Goal: Check status: Check status

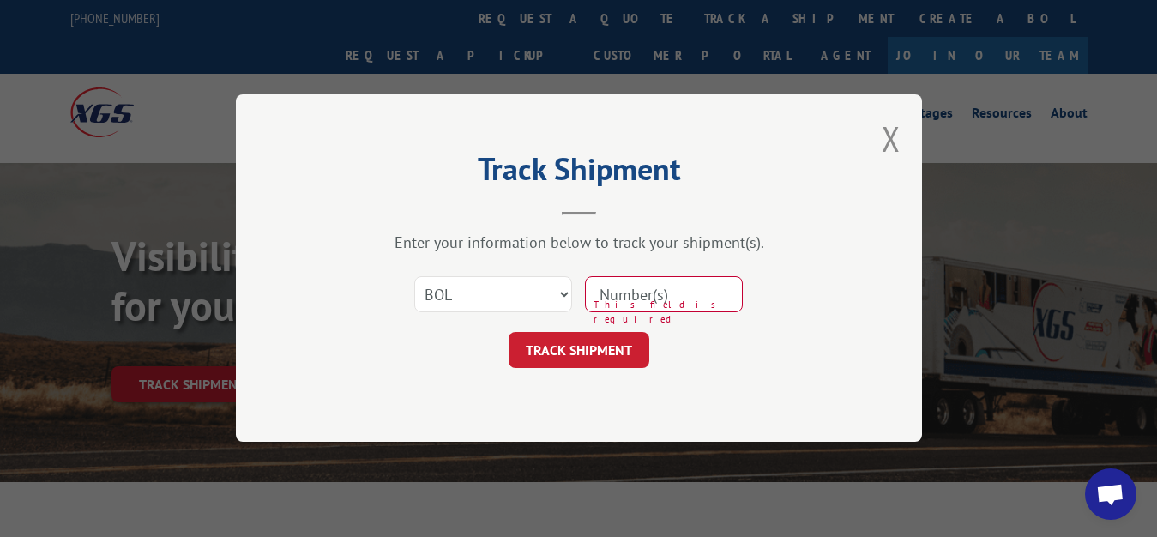
select select "bol"
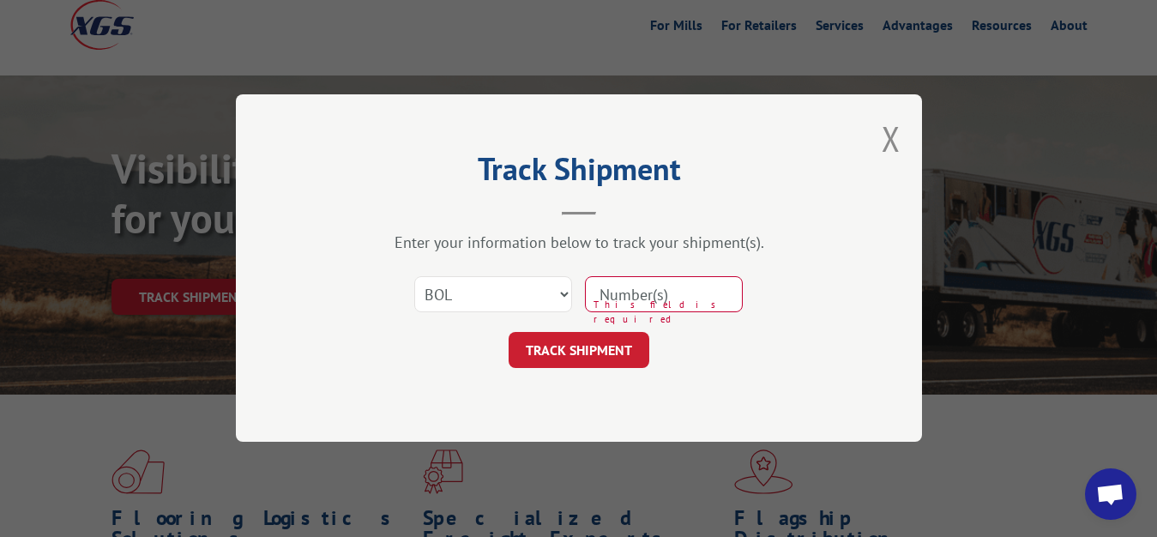
click at [708, 290] on input at bounding box center [664, 295] width 158 height 36
type input "7046678"
click button "TRACK SHIPMENT" at bounding box center [579, 351] width 141 height 36
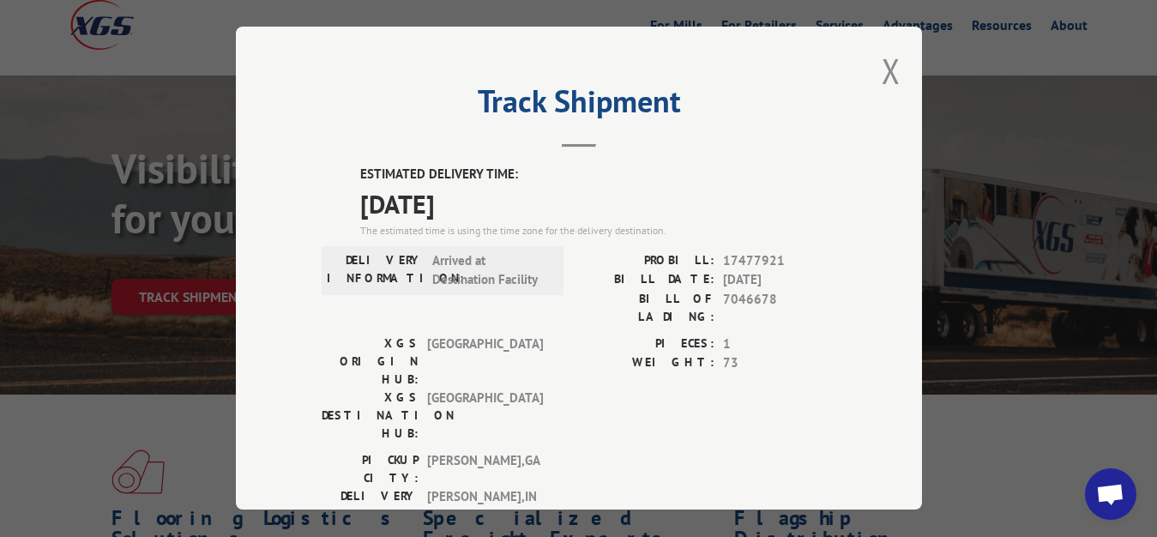
drag, startPoint x: 877, startPoint y: 67, endPoint x: 829, endPoint y: 114, distance: 67.3
click at [865, 81] on div "Track Shipment ESTIMATED DELIVERY TIME: [DATE] The estimated time is using the …" at bounding box center [579, 268] width 686 height 483
click at [882, 68] on button "Close modal" at bounding box center [891, 70] width 19 height 45
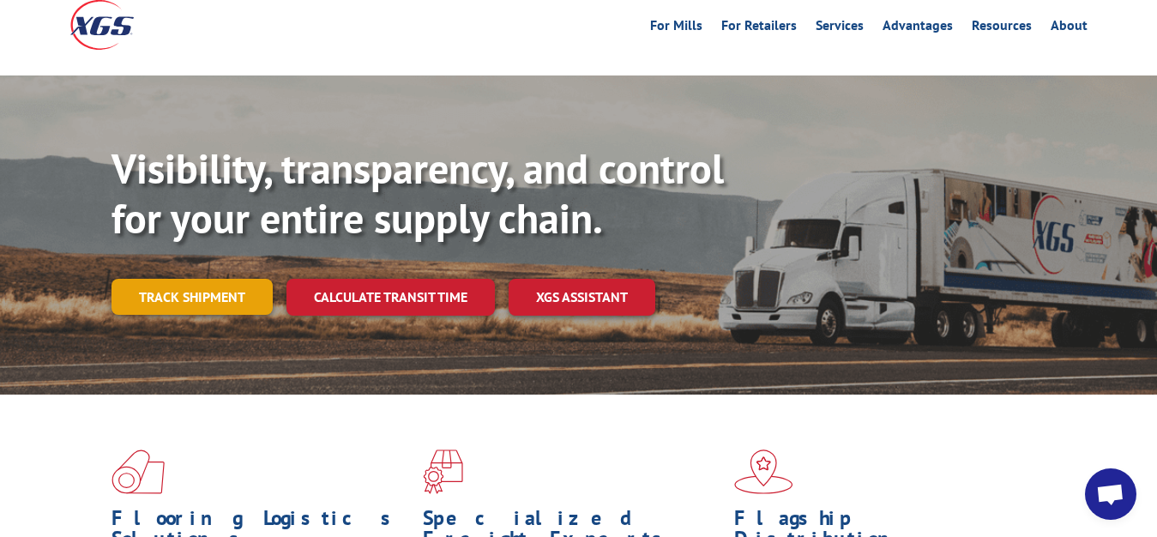
click at [205, 279] on link "Track shipment" at bounding box center [191, 297] width 161 height 36
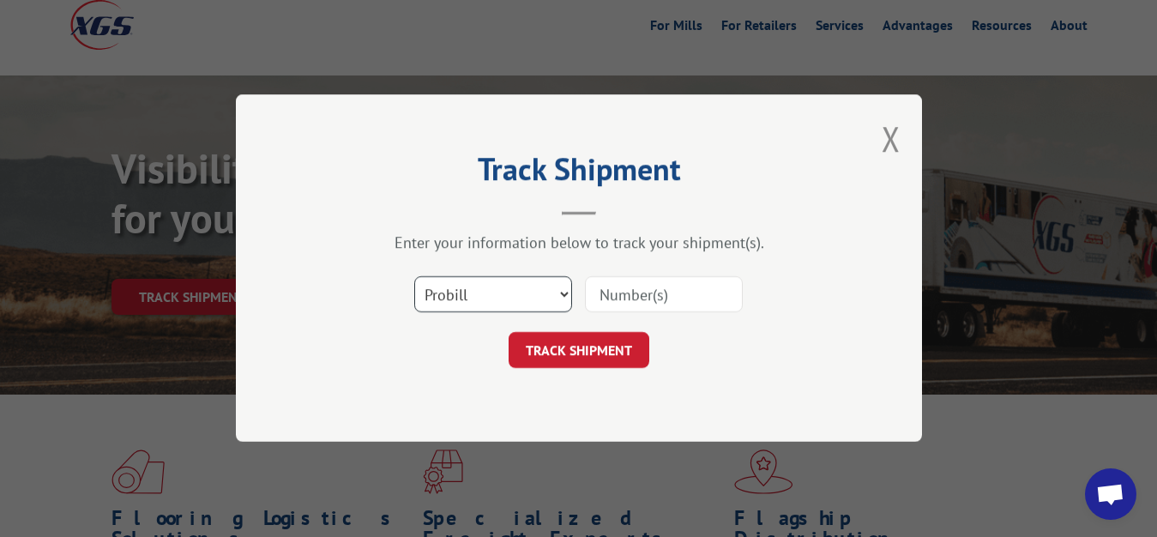
click at [414, 277] on select "Select category... Probill BOL PO" at bounding box center [493, 295] width 158 height 36
select select "bol"
click option "BOL" at bounding box center [0, 0] width 0 height 0
drag, startPoint x: 667, startPoint y: 282, endPoint x: 419, endPoint y: 150, distance: 280.9
click at [651, 277] on input at bounding box center [664, 295] width 158 height 36
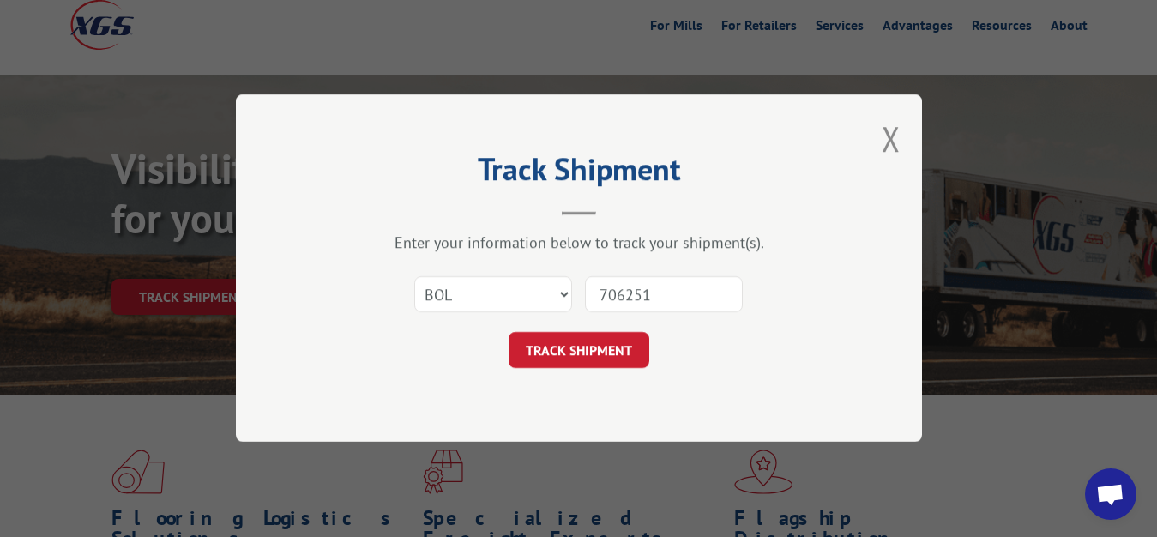
type input "7062518"
click button "TRACK SHIPMENT" at bounding box center [579, 351] width 141 height 36
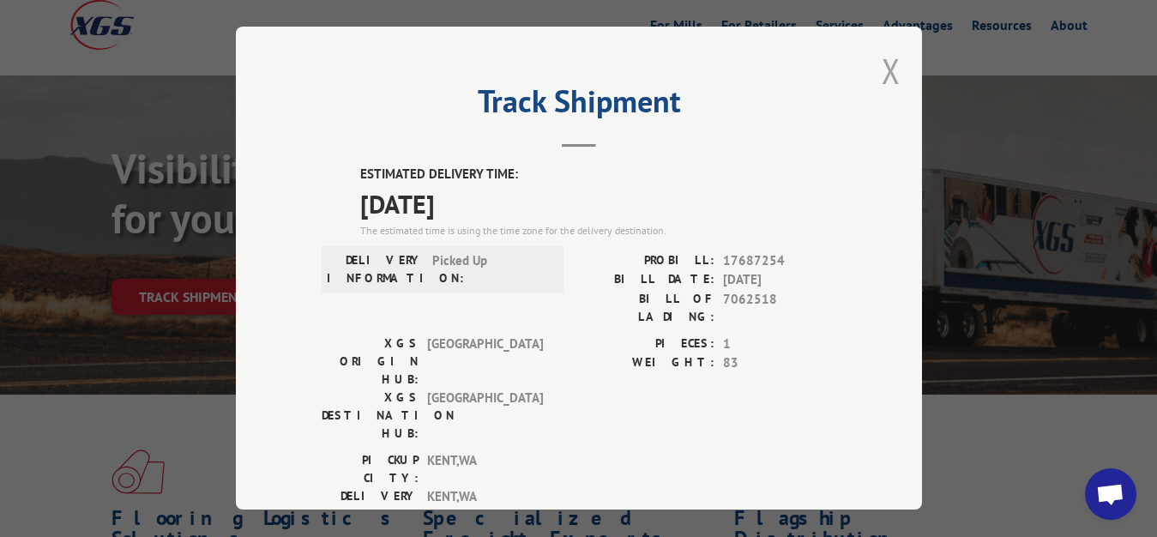
click at [882, 66] on button "Close modal" at bounding box center [891, 70] width 19 height 45
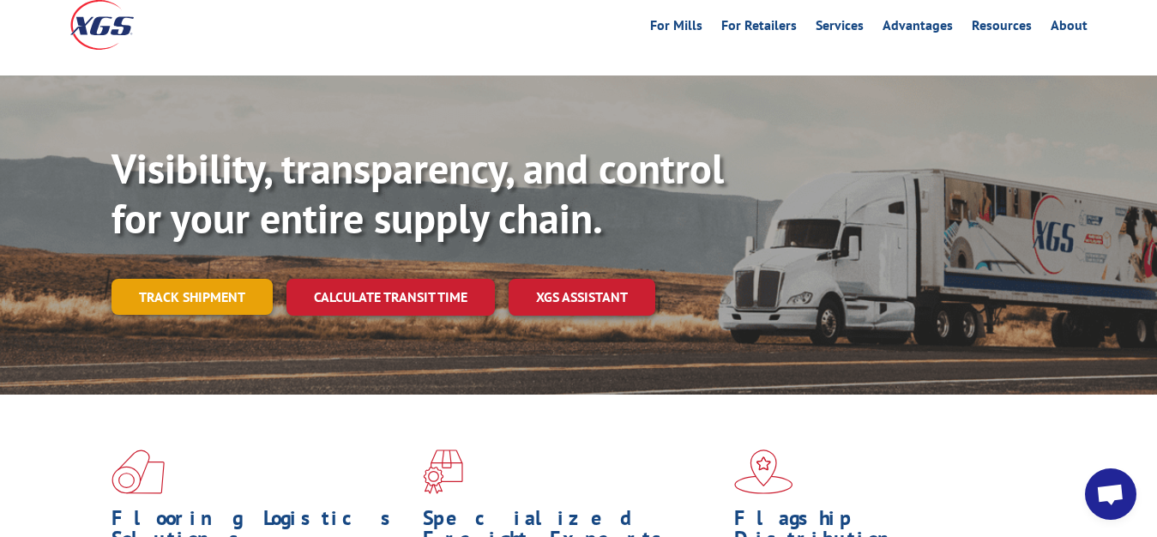
click at [225, 279] on link "Track shipment" at bounding box center [191, 297] width 161 height 36
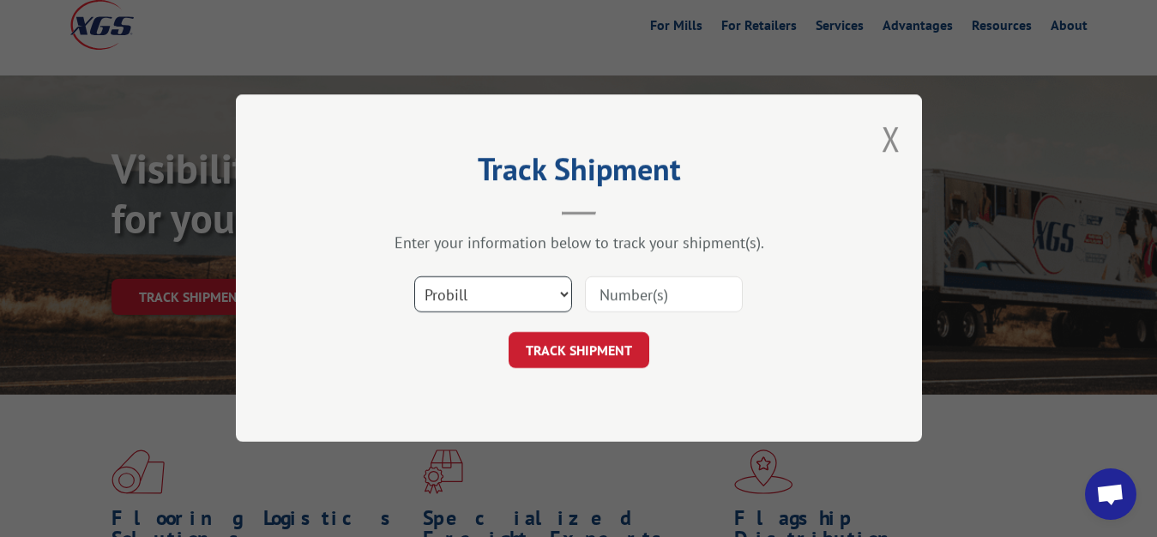
click at [414, 277] on select "Select category... Probill BOL PO" at bounding box center [493, 295] width 158 height 36
select select "bol"
click option "BOL" at bounding box center [0, 0] width 0 height 0
click at [665, 292] on input at bounding box center [664, 295] width 158 height 36
type input "7062517"
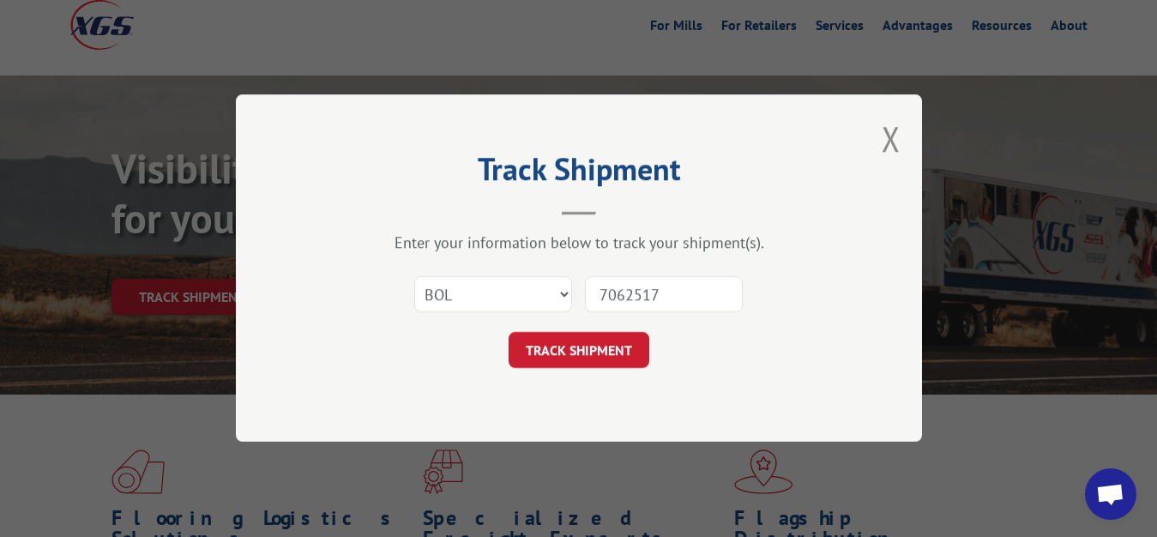
click button "TRACK SHIPMENT" at bounding box center [579, 351] width 141 height 36
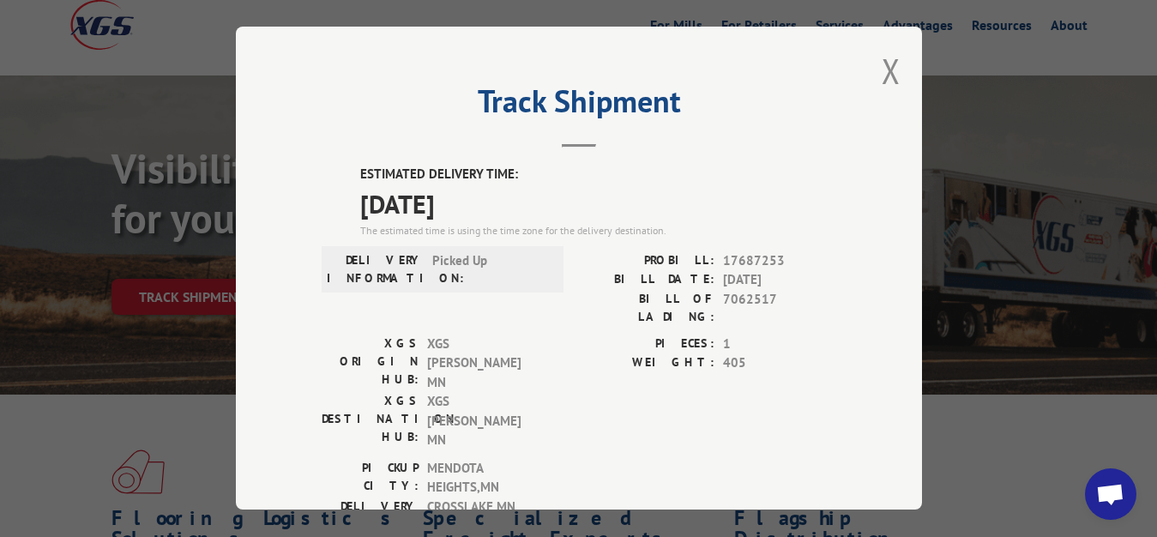
drag, startPoint x: 880, startPoint y: 68, endPoint x: 553, endPoint y: 233, distance: 366.3
click at [882, 75] on button "Close modal" at bounding box center [891, 70] width 19 height 45
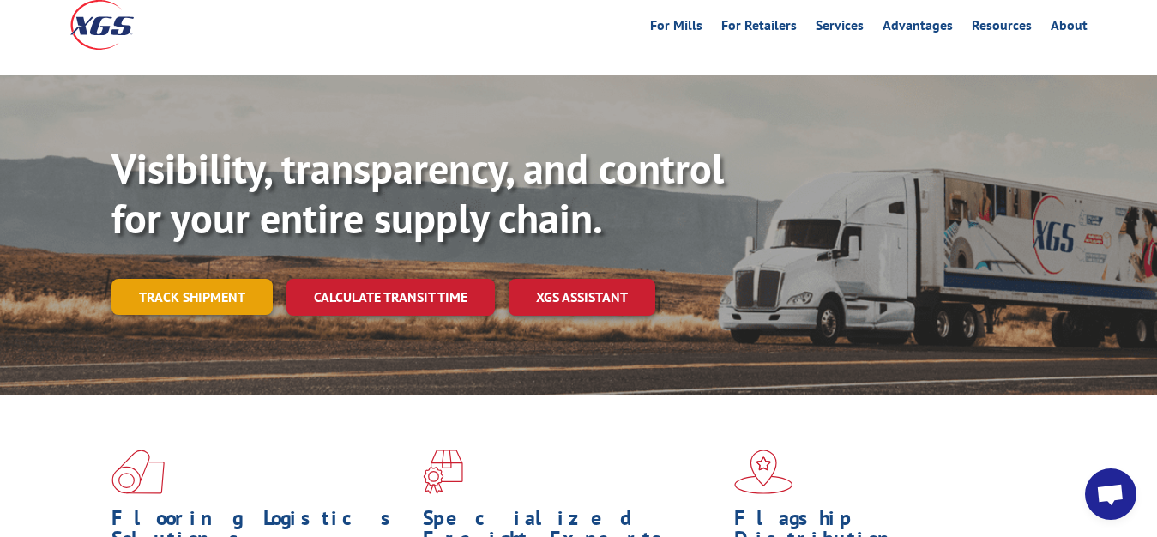
click at [185, 279] on link "Track shipment" at bounding box center [191, 297] width 161 height 36
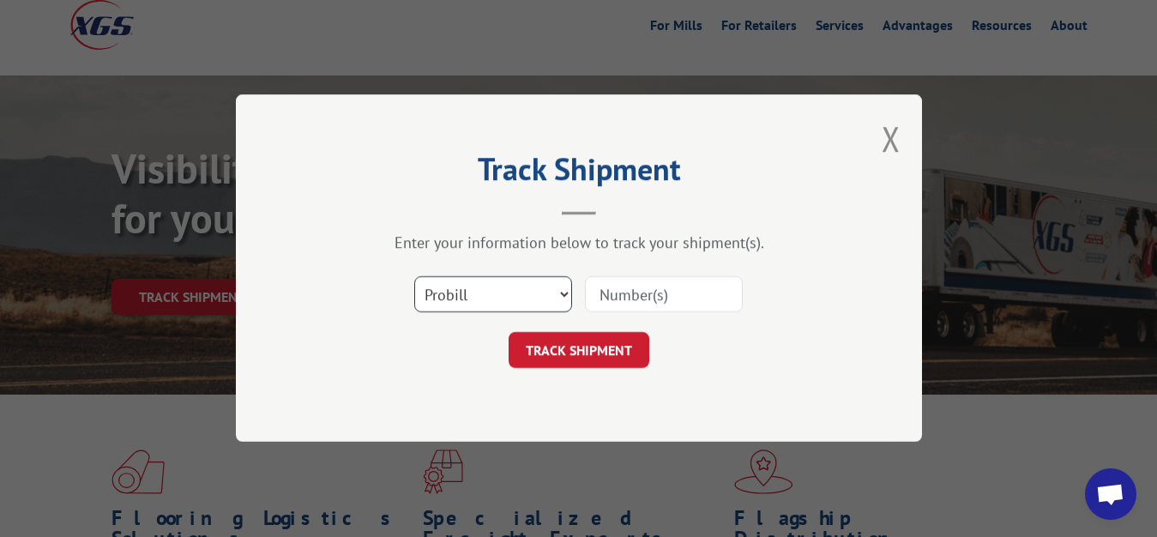
click at [414, 277] on select "Select category... Probill BOL PO" at bounding box center [493, 295] width 158 height 36
select select "bol"
click option "BOL" at bounding box center [0, 0] width 0 height 0
drag, startPoint x: 618, startPoint y: 299, endPoint x: 640, endPoint y: 184, distance: 117.1
click at [618, 298] on input at bounding box center [664, 295] width 158 height 36
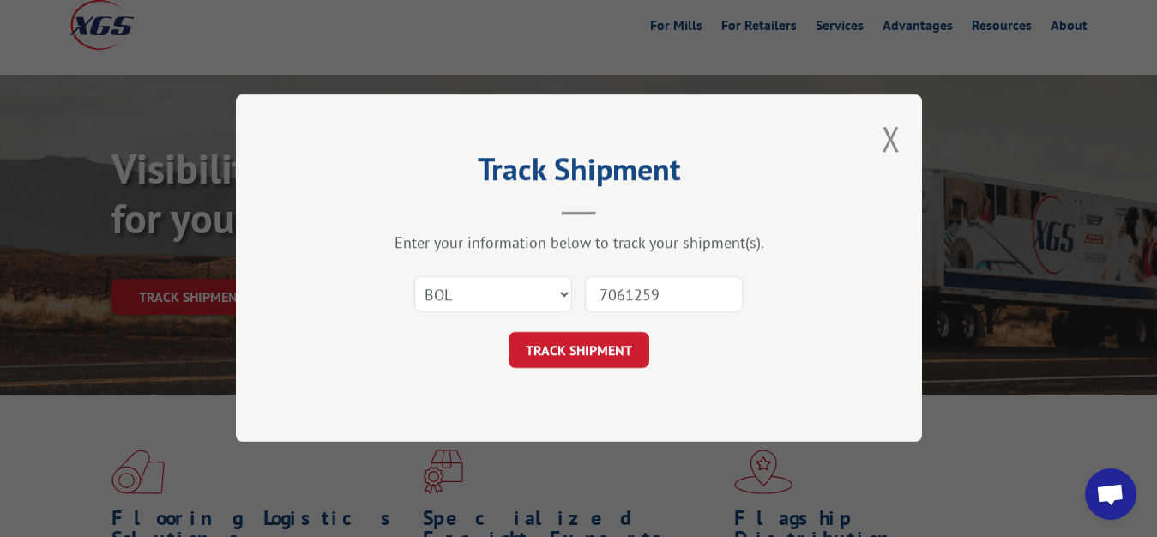
type input "7061259"
click button "TRACK SHIPMENT" at bounding box center [579, 351] width 141 height 36
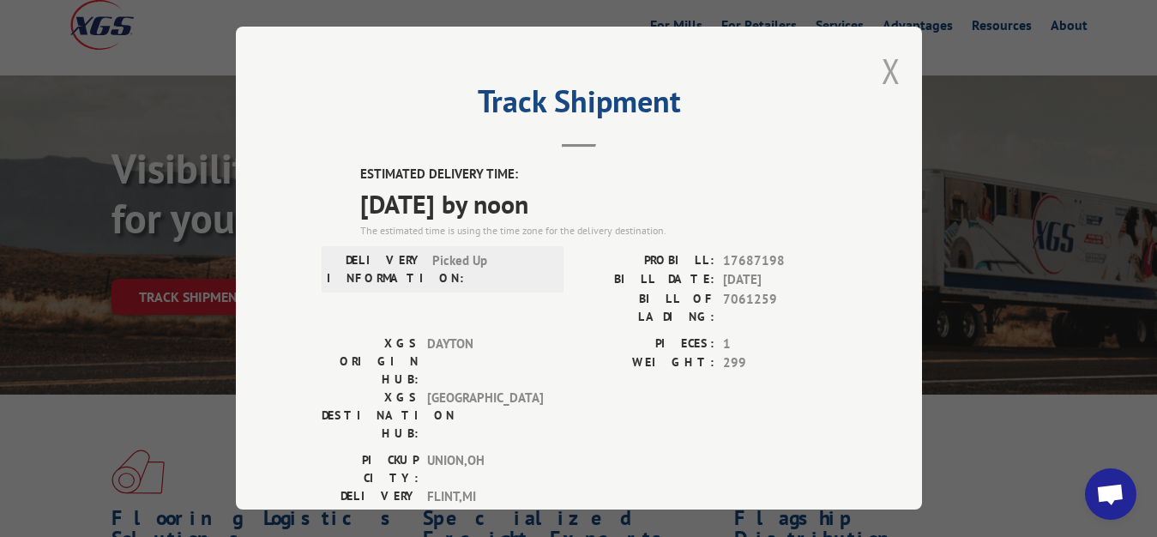
click at [882, 65] on button "Close modal" at bounding box center [891, 70] width 19 height 45
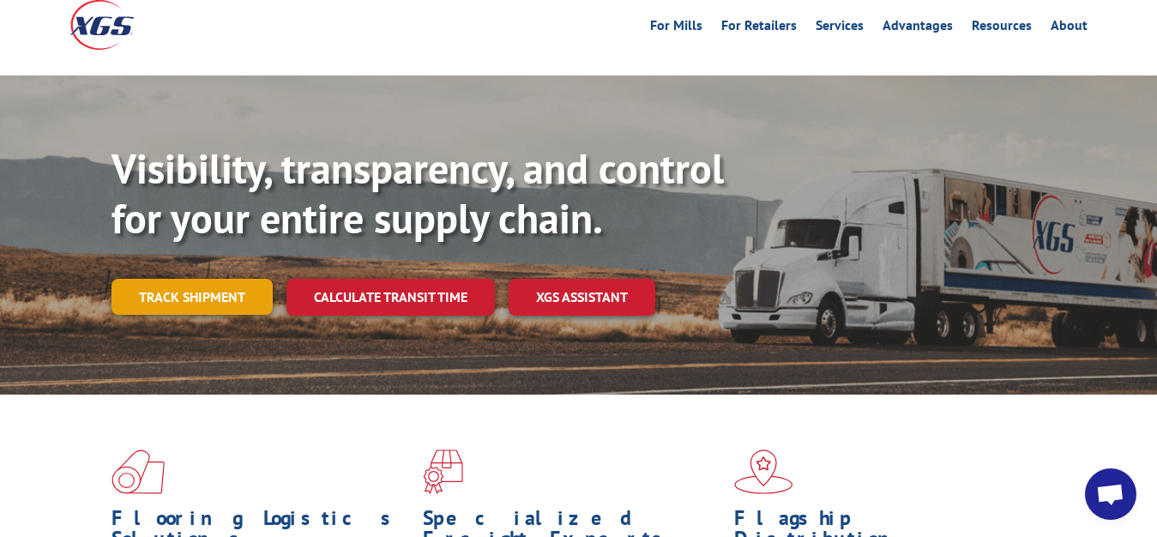
click at [198, 279] on link "Track shipment" at bounding box center [191, 297] width 161 height 36
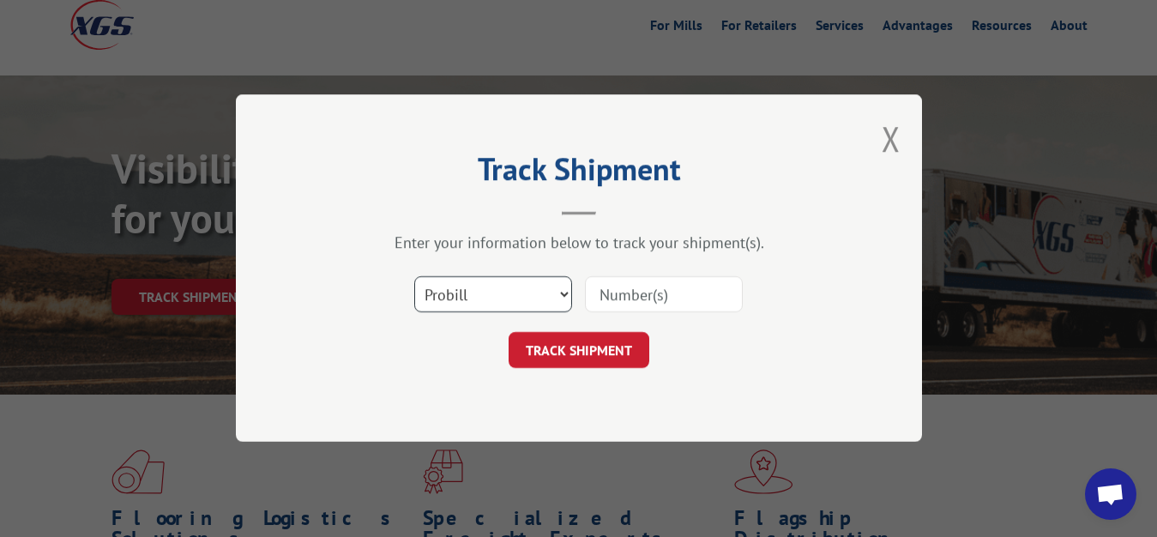
click at [414, 277] on select "Select category... Probill BOL PO" at bounding box center [493, 295] width 158 height 36
select select "bol"
click option "BOL" at bounding box center [0, 0] width 0 height 0
click at [629, 309] on input at bounding box center [664, 295] width 158 height 36
type input "7061260"
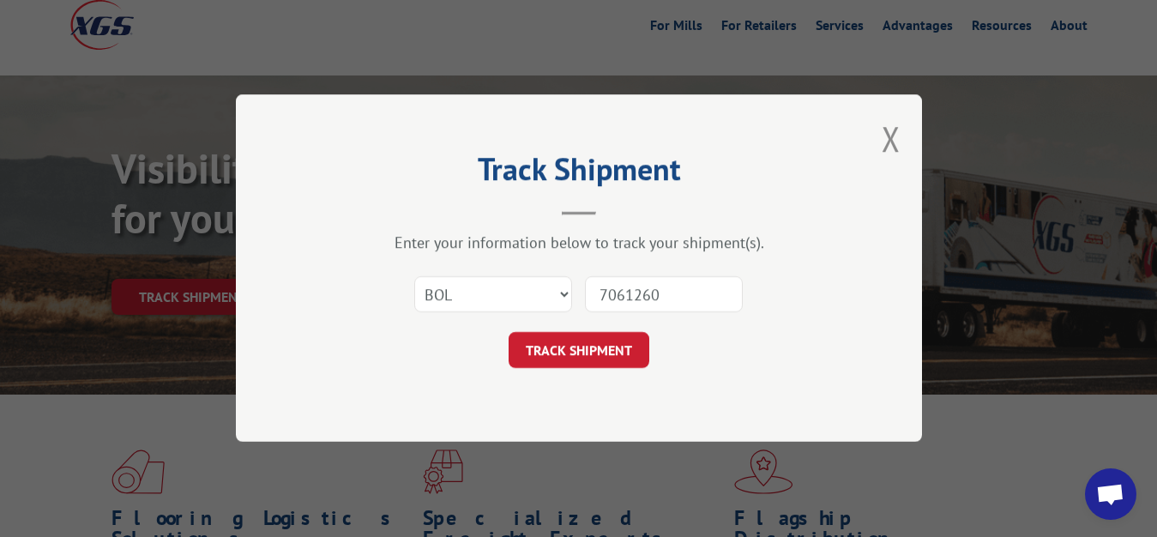
click button "TRACK SHIPMENT" at bounding box center [579, 351] width 141 height 36
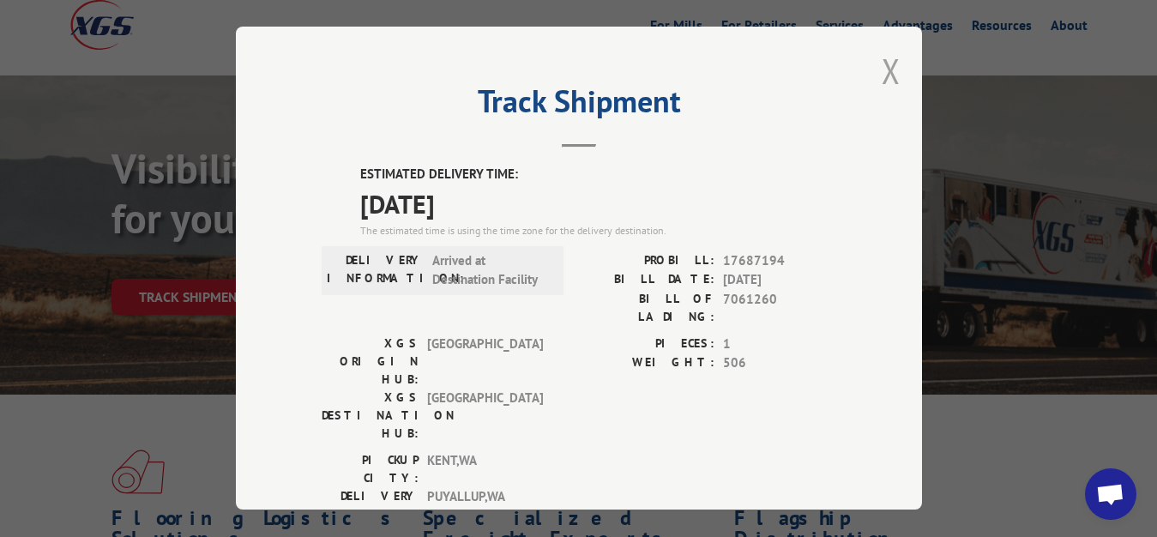
click at [882, 63] on button "Close modal" at bounding box center [891, 70] width 19 height 45
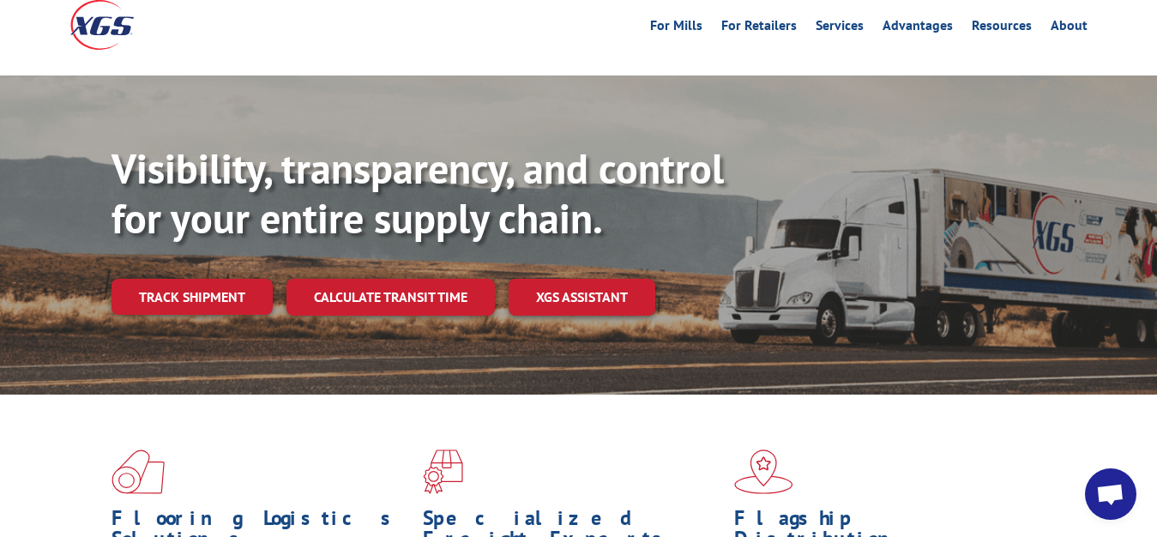
click at [165, 279] on link "Track shipment" at bounding box center [191, 297] width 161 height 36
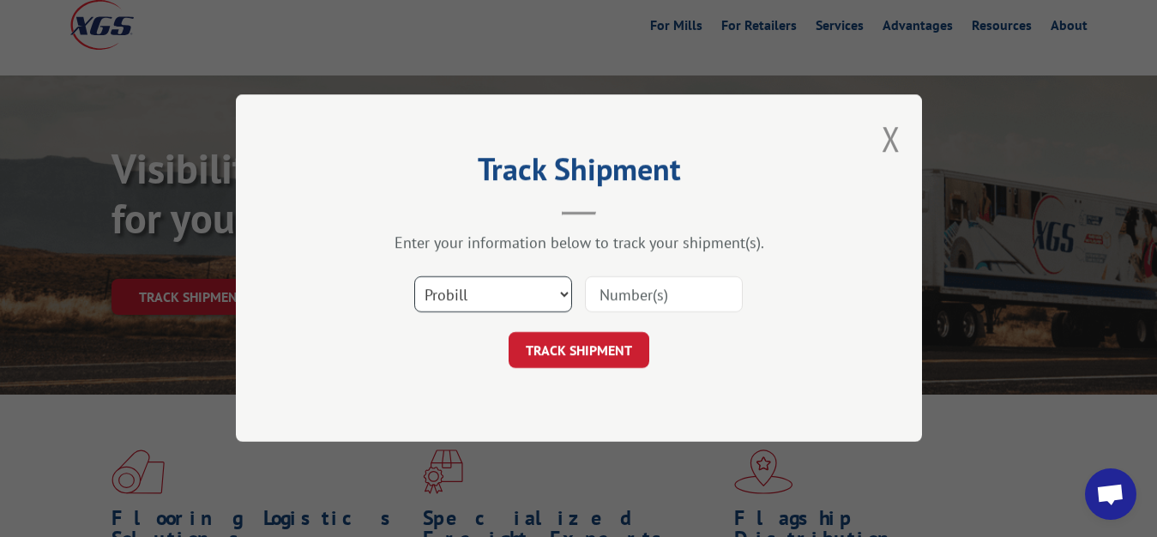
click at [414, 277] on select "Select category... Probill BOL PO" at bounding box center [493, 295] width 158 height 36
select select "bol"
click option "BOL" at bounding box center [0, 0] width 0 height 0
drag, startPoint x: 635, startPoint y: 289, endPoint x: 638, endPoint y: 276, distance: 13.3
click at [635, 286] on input at bounding box center [664, 295] width 158 height 36
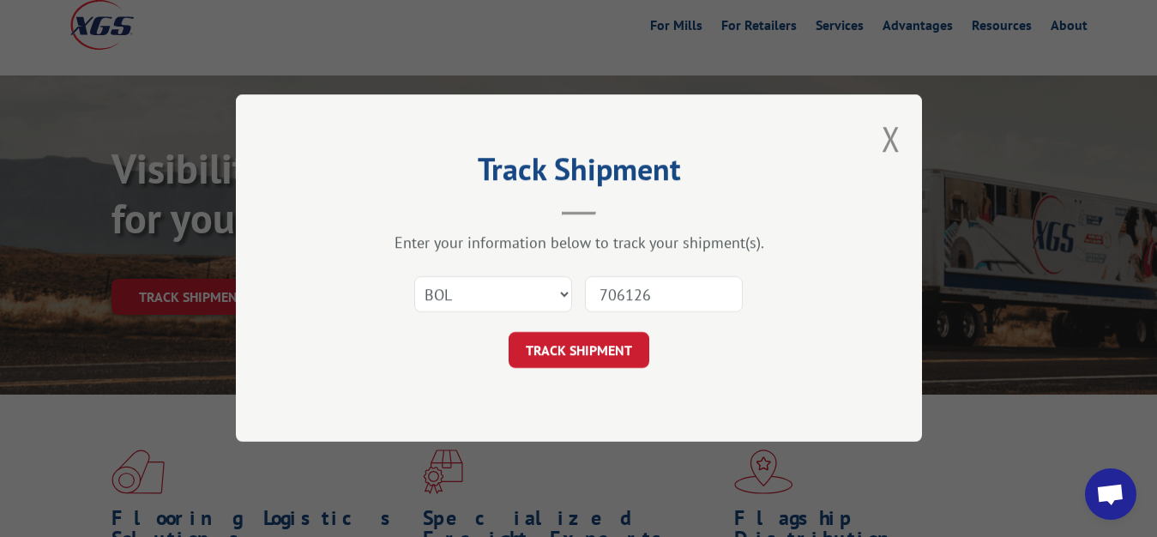
type input "7061260"
click button "TRACK SHIPMENT" at bounding box center [579, 351] width 141 height 36
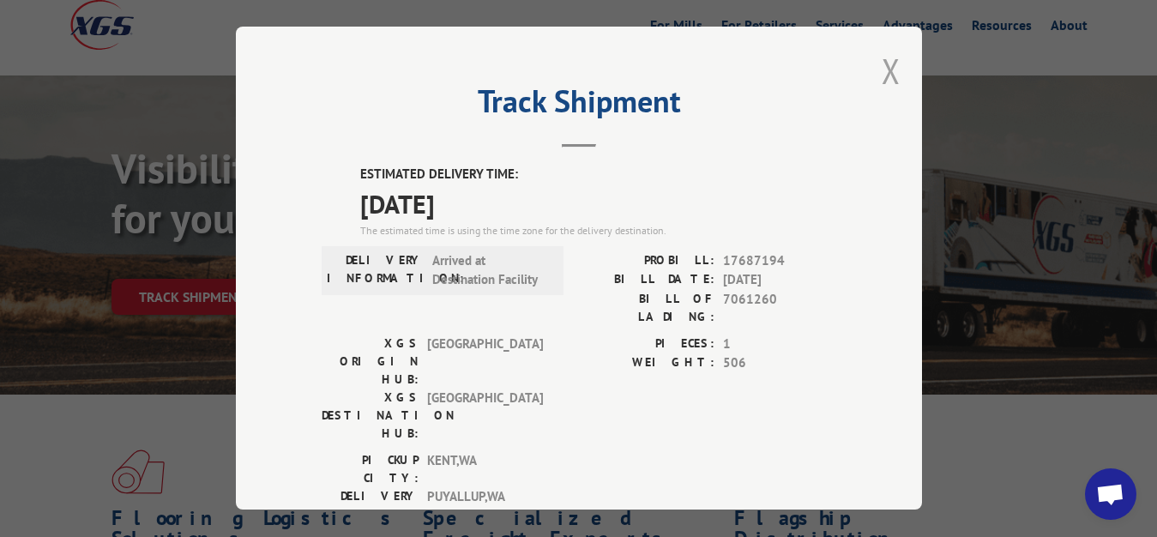
click at [882, 61] on button "Close modal" at bounding box center [891, 70] width 19 height 45
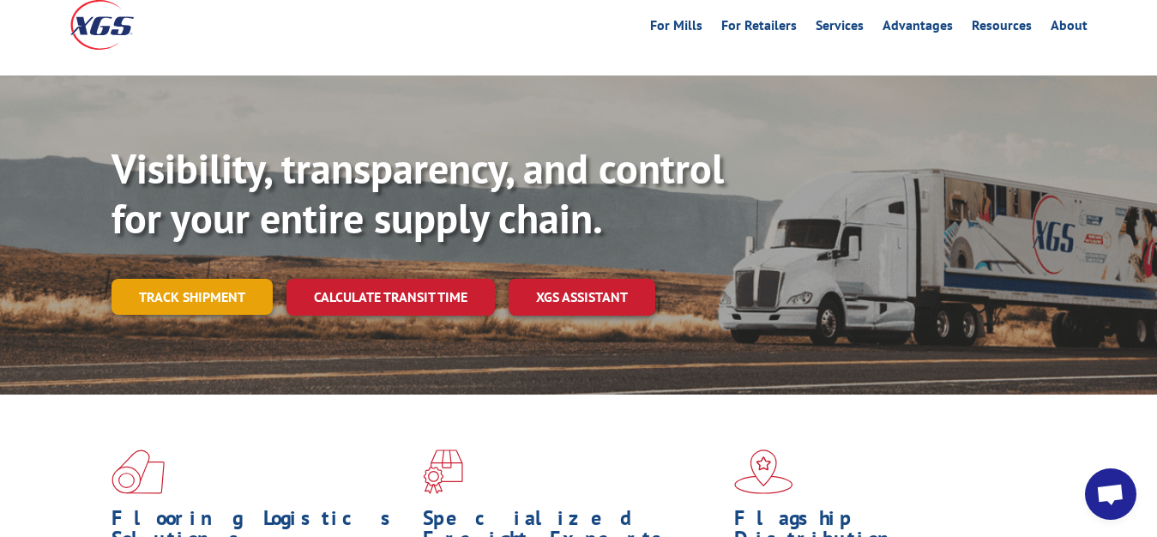
click at [214, 279] on link "Track shipment" at bounding box center [191, 297] width 161 height 36
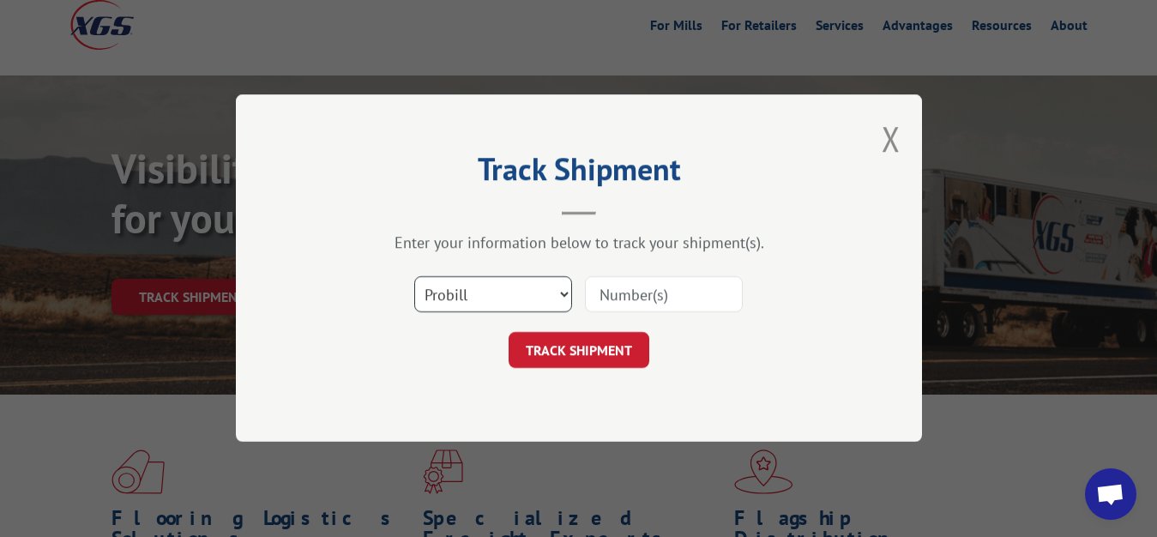
click at [414, 277] on select "Select category... Probill BOL PO" at bounding box center [493, 295] width 158 height 36
select select "bol"
click option "BOL" at bounding box center [0, 0] width 0 height 0
drag, startPoint x: 625, startPoint y: 286, endPoint x: 634, endPoint y: 249, distance: 37.9
click at [625, 284] on input at bounding box center [664, 295] width 158 height 36
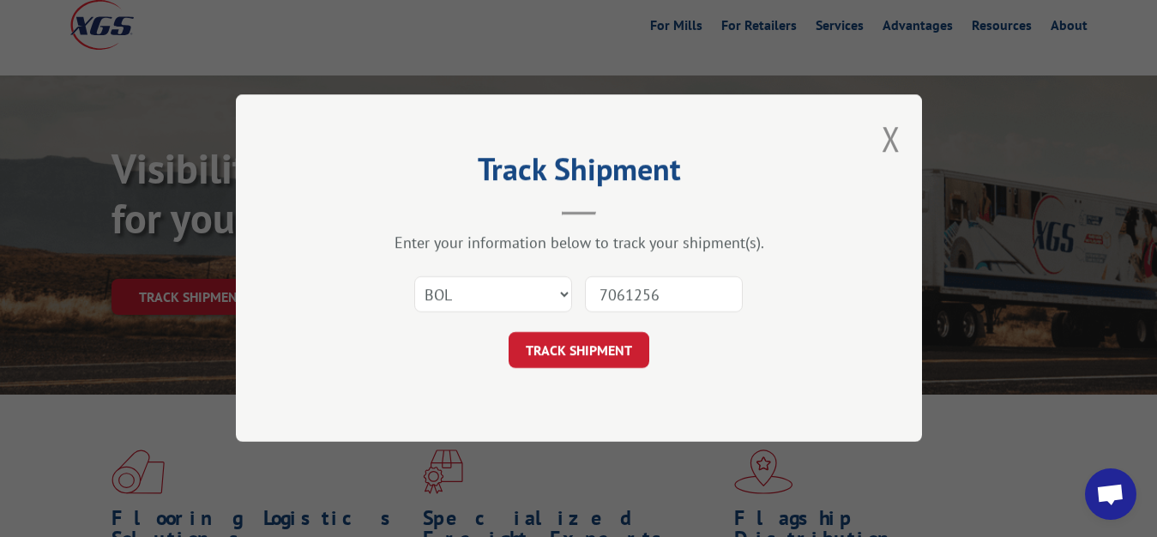
type input "7061256"
click button "TRACK SHIPMENT" at bounding box center [579, 351] width 141 height 36
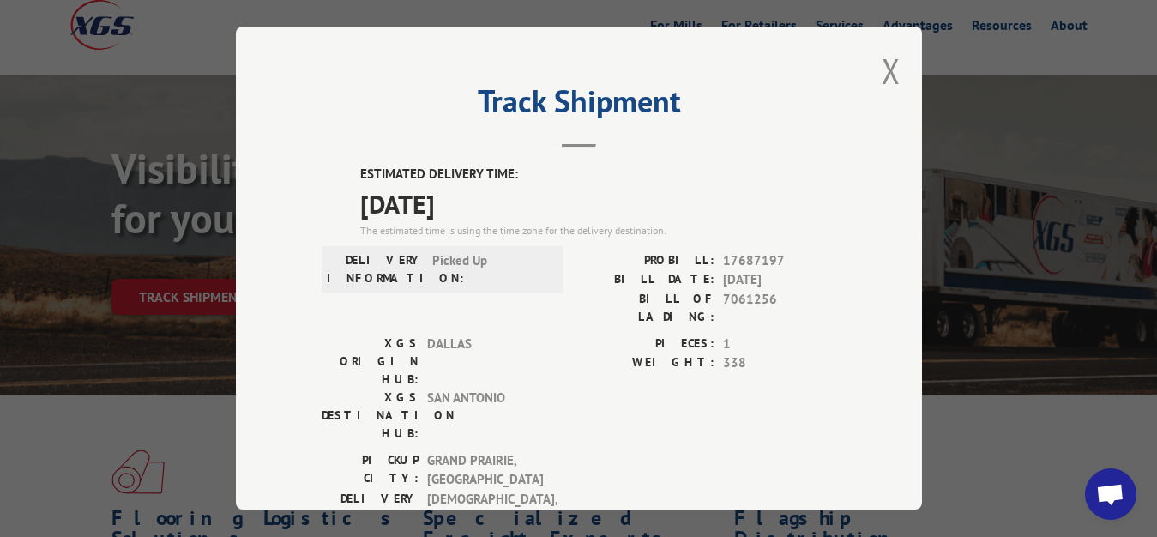
drag, startPoint x: 880, startPoint y: 59, endPoint x: 875, endPoint y: 68, distance: 10.0
click at [882, 61] on button "Close modal" at bounding box center [891, 70] width 19 height 45
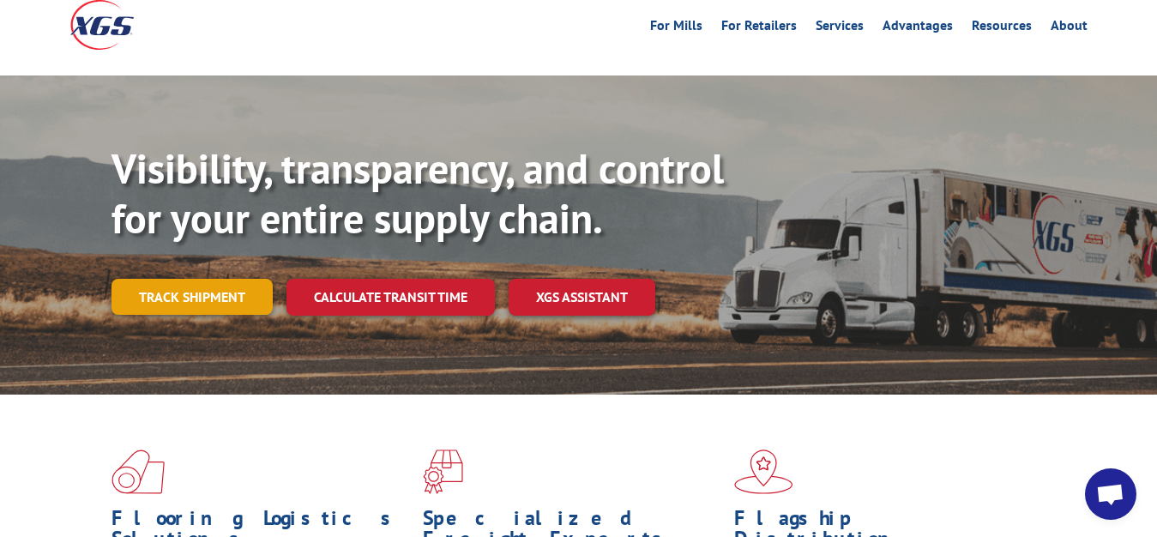
click at [181, 279] on link "Track shipment" at bounding box center [191, 297] width 161 height 36
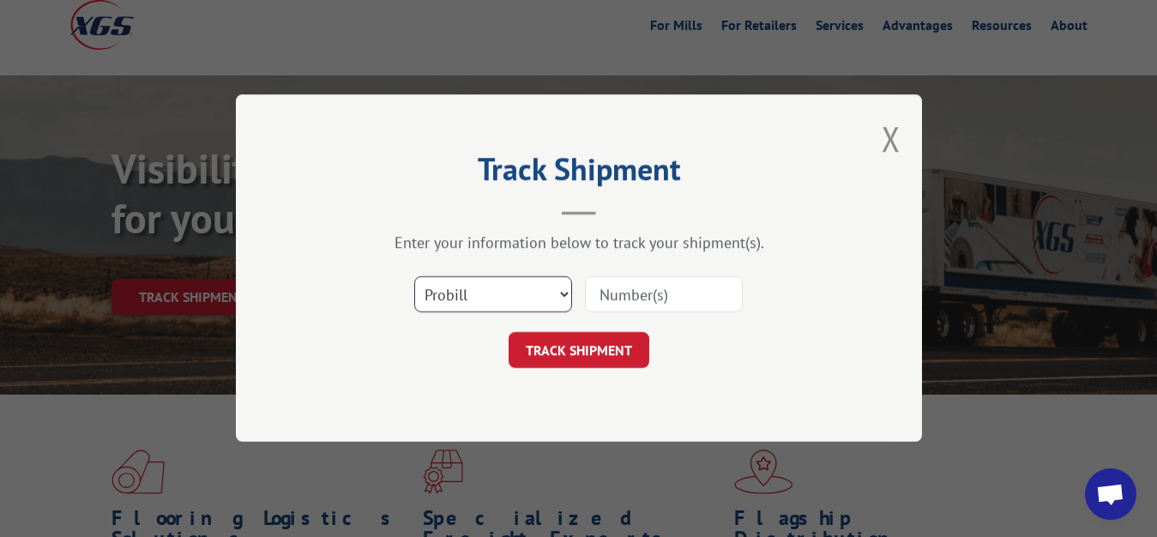
click at [414, 277] on select "Select category... Probill BOL PO" at bounding box center [493, 295] width 158 height 36
select select "bol"
click option "BOL" at bounding box center [0, 0] width 0 height 0
drag, startPoint x: 629, startPoint y: 292, endPoint x: 633, endPoint y: 216, distance: 76.5
click at [629, 291] on input at bounding box center [664, 295] width 158 height 36
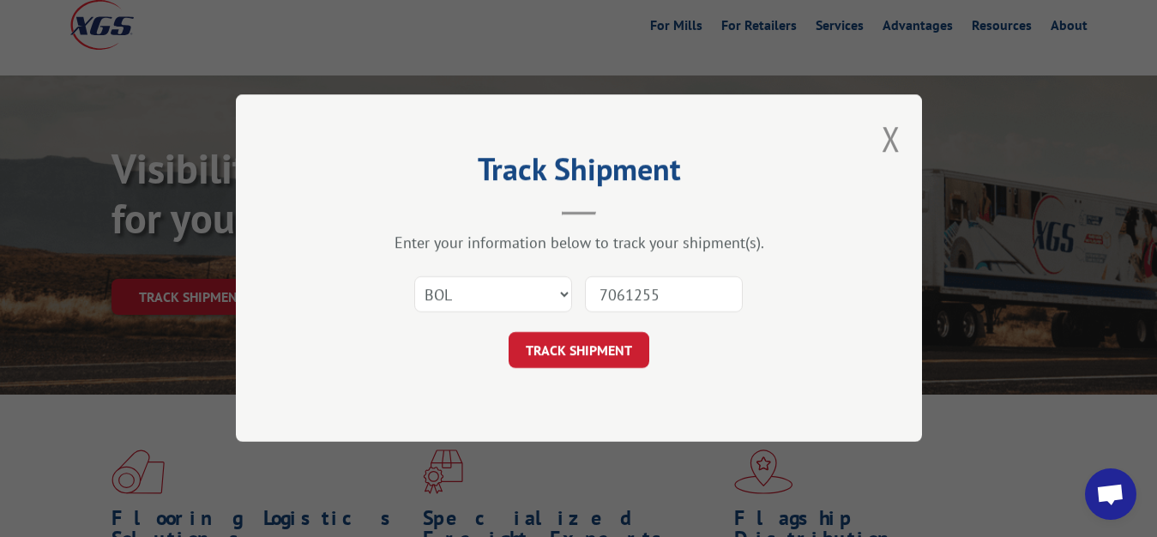
type input "7061255"
click button "TRACK SHIPMENT" at bounding box center [579, 351] width 141 height 36
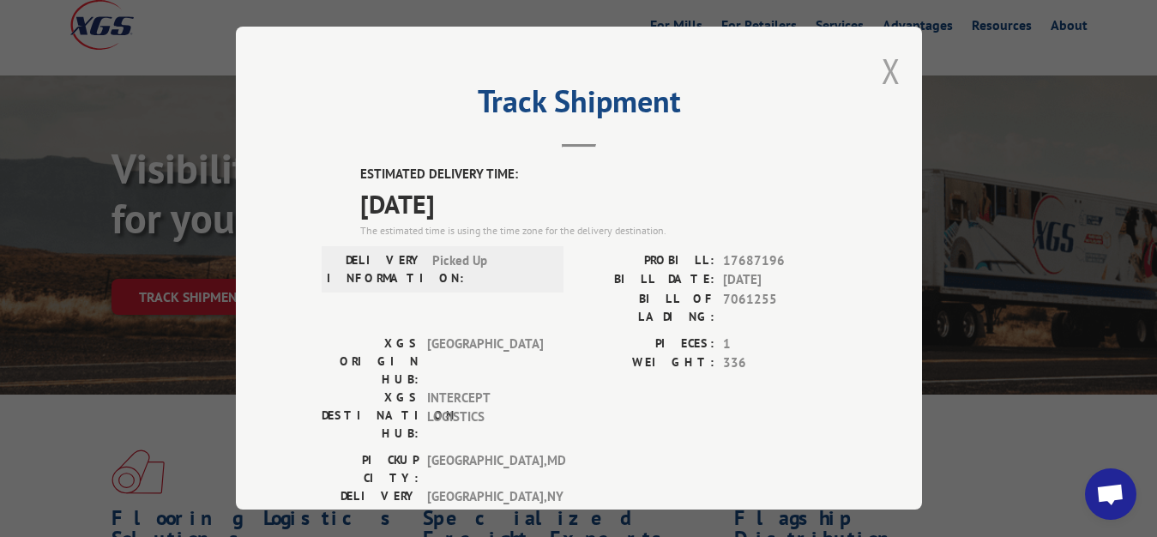
click at [883, 59] on button "Close modal" at bounding box center [891, 70] width 19 height 45
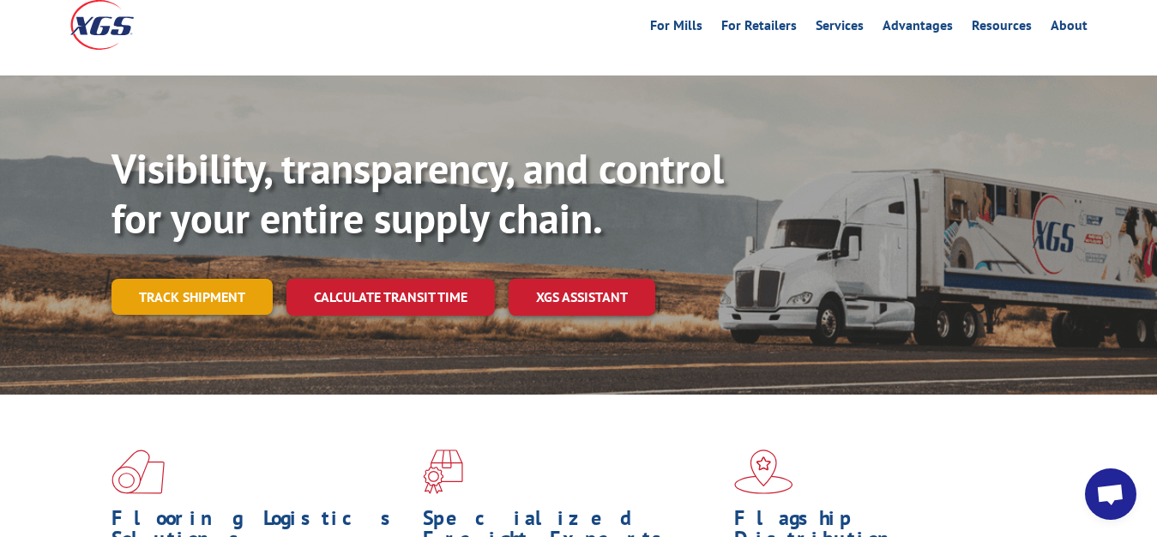
click at [154, 279] on link "Track shipment" at bounding box center [191, 297] width 161 height 36
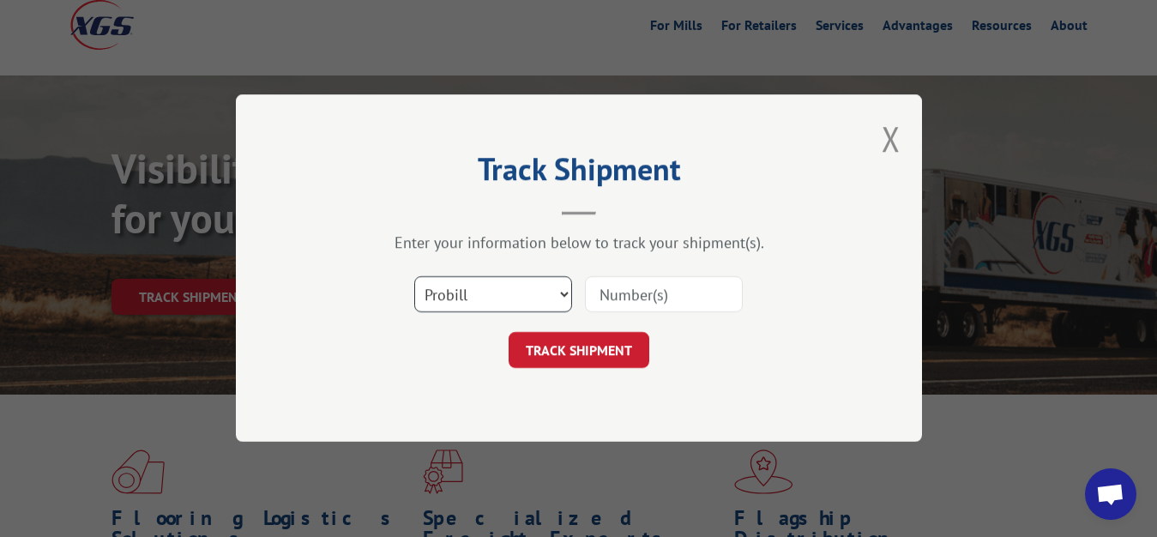
click at [414, 277] on select "Select category... Probill BOL PO" at bounding box center [493, 295] width 158 height 36
select select "bol"
click option "BOL" at bounding box center [0, 0] width 0 height 0
click at [601, 300] on input at bounding box center [664, 295] width 158 height 36
